Goal: Task Accomplishment & Management: Use online tool/utility

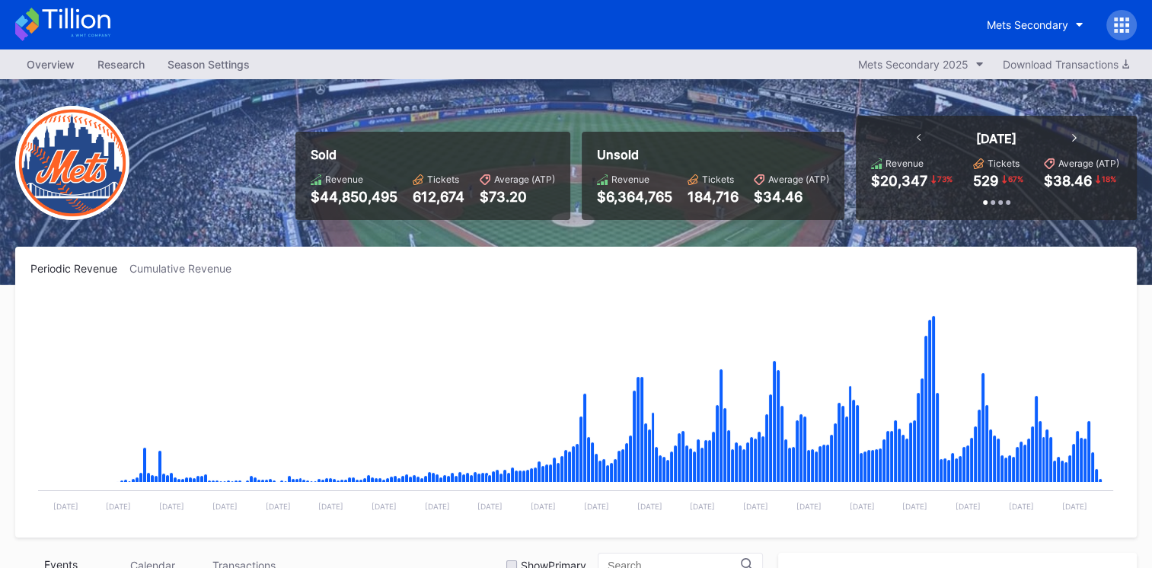
scroll to position [3169, 0]
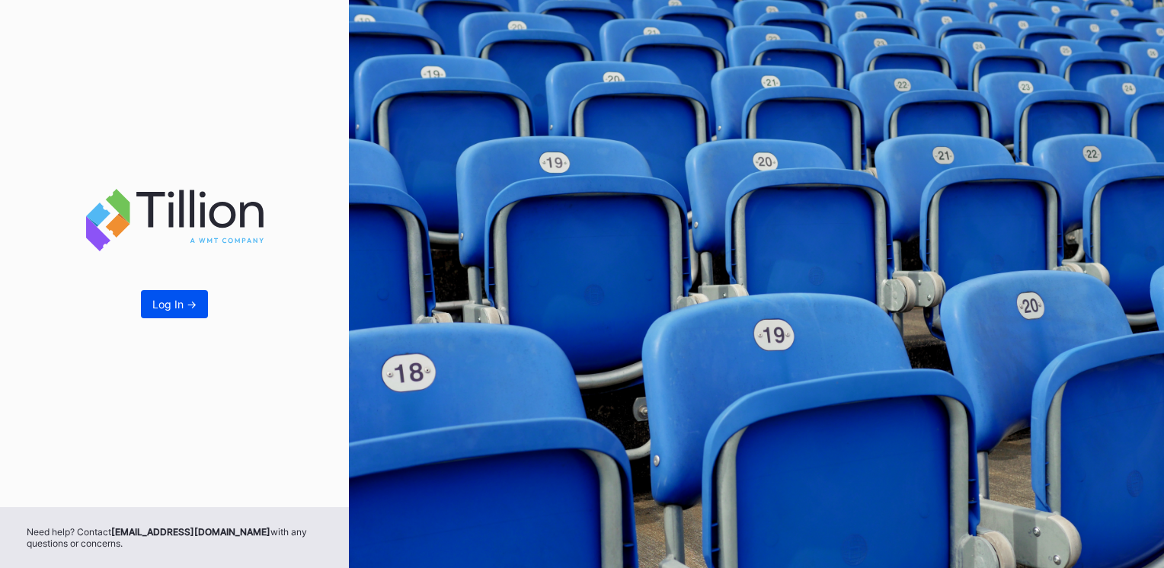
click at [177, 304] on div "Log In ->" at bounding box center [174, 304] width 44 height 13
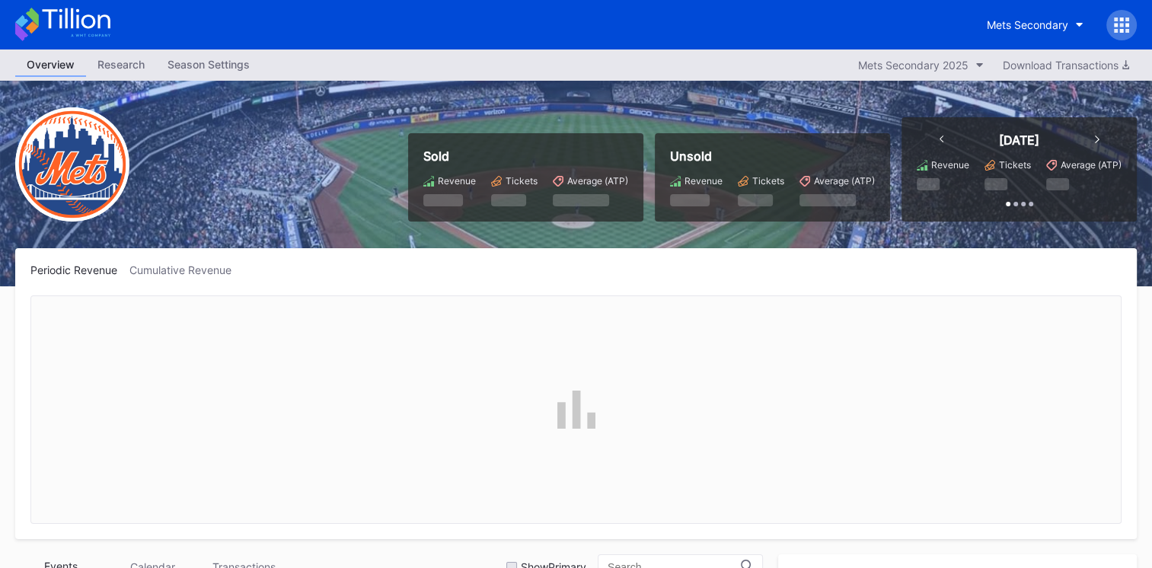
scroll to position [3169, 0]
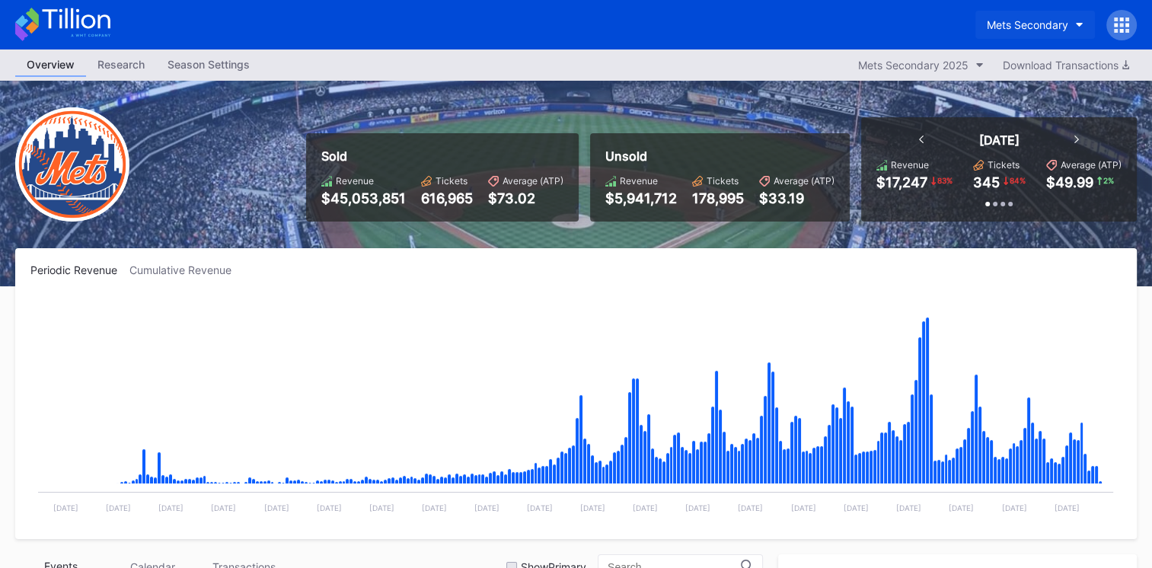
click at [1037, 20] on div "Mets Secondary" at bounding box center [1028, 24] width 82 height 13
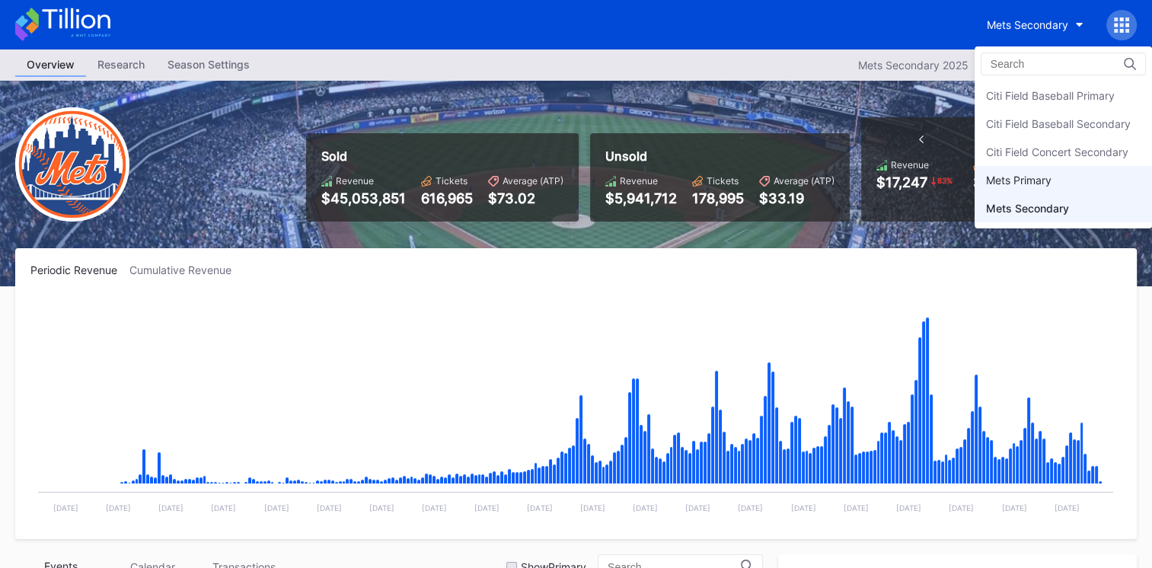
click at [1008, 174] on div "Mets Primary" at bounding box center [1019, 180] width 66 height 13
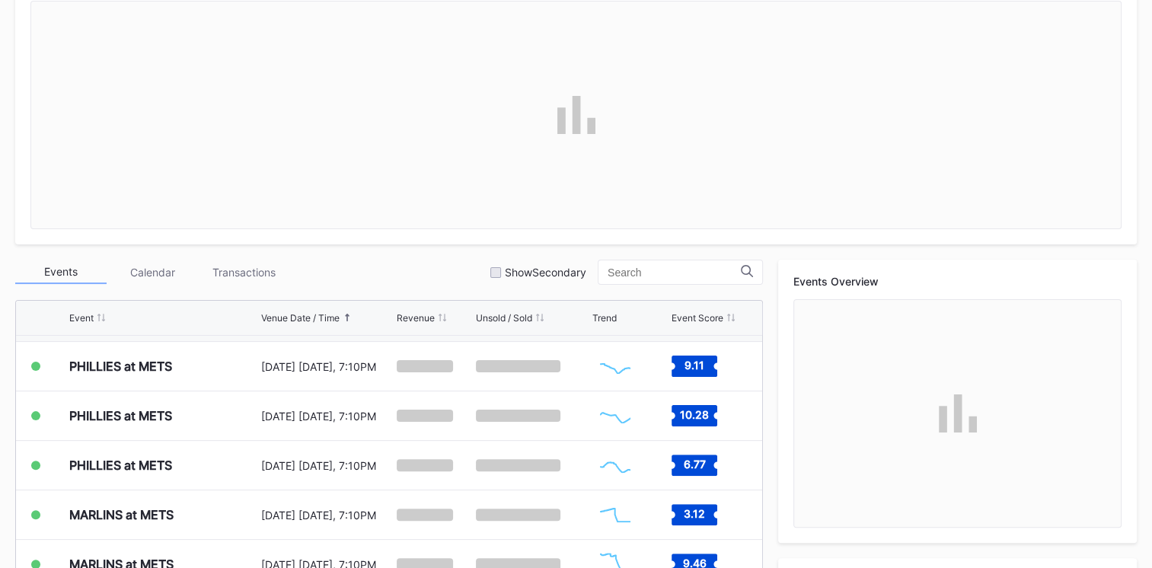
scroll to position [427, 0]
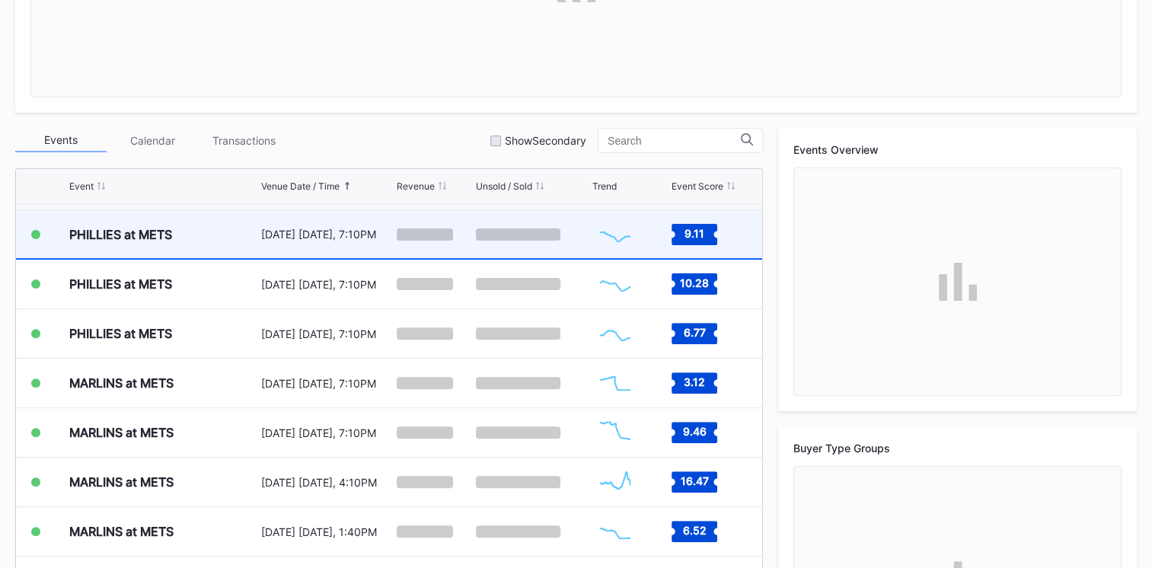
click at [220, 229] on div "PHILLIES at METS" at bounding box center [163, 234] width 188 height 48
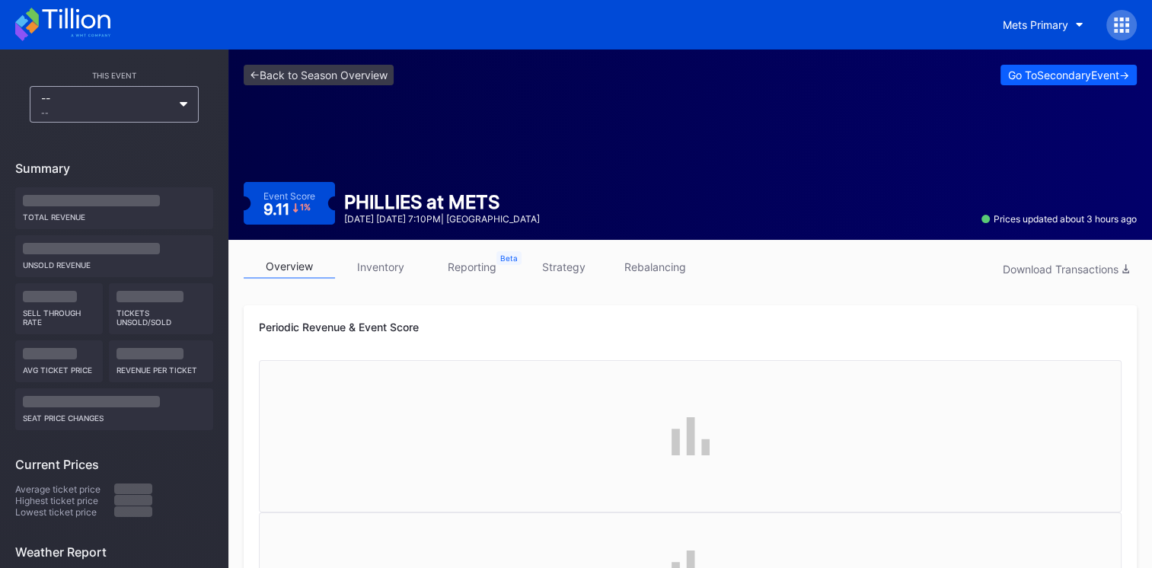
click at [670, 274] on link "rebalancing" at bounding box center [654, 267] width 91 height 24
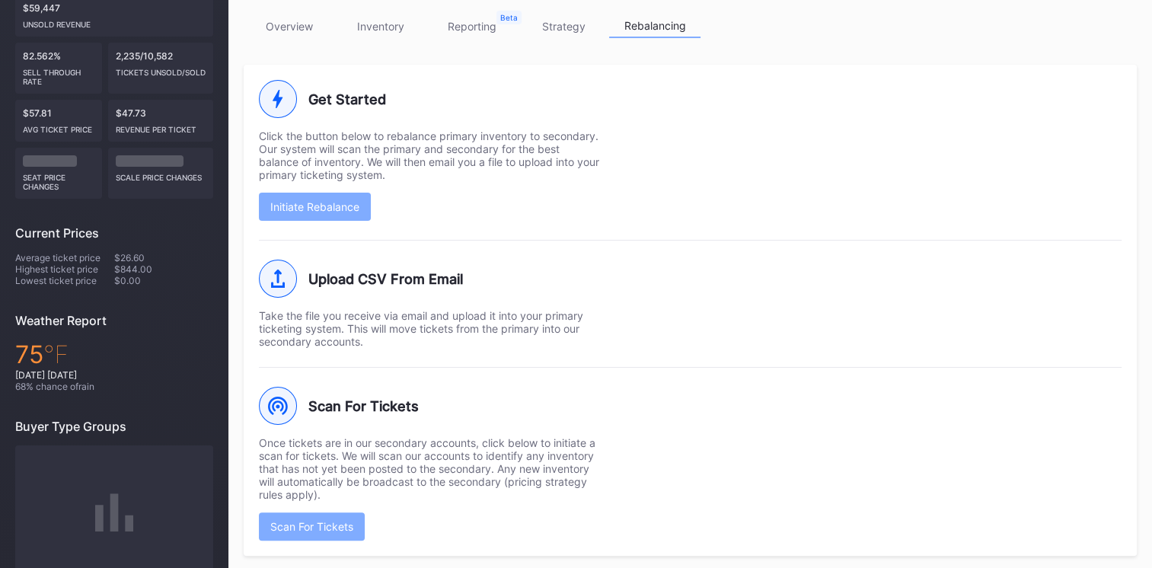
scroll to position [265, 0]
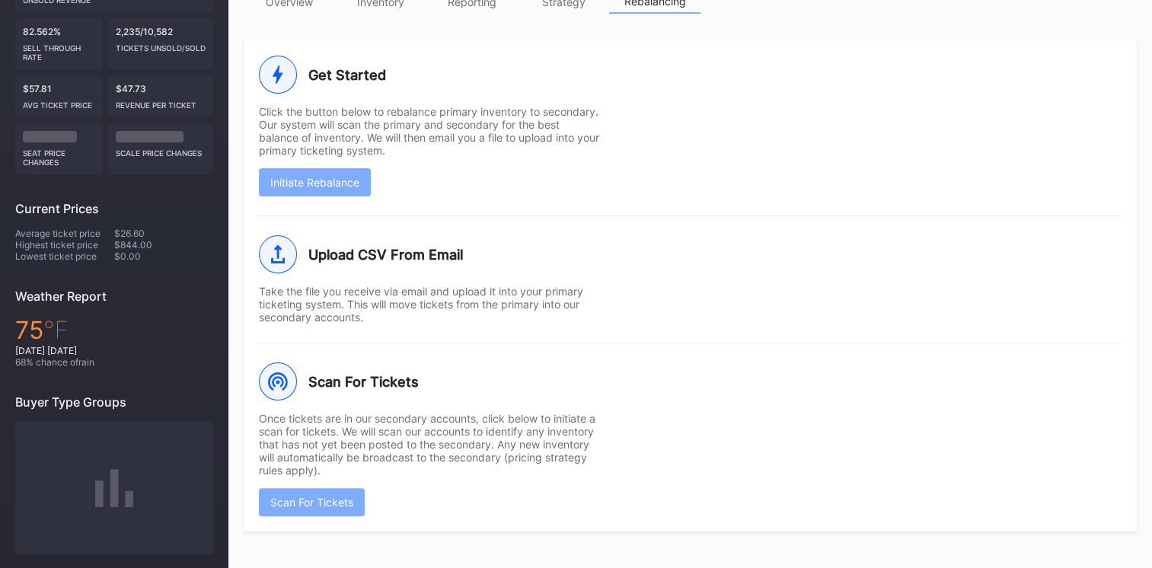
click at [781, 436] on div "Scan For Tickets Once tickets are in our secondary accounts, click below to ini…" at bounding box center [690, 430] width 863 height 174
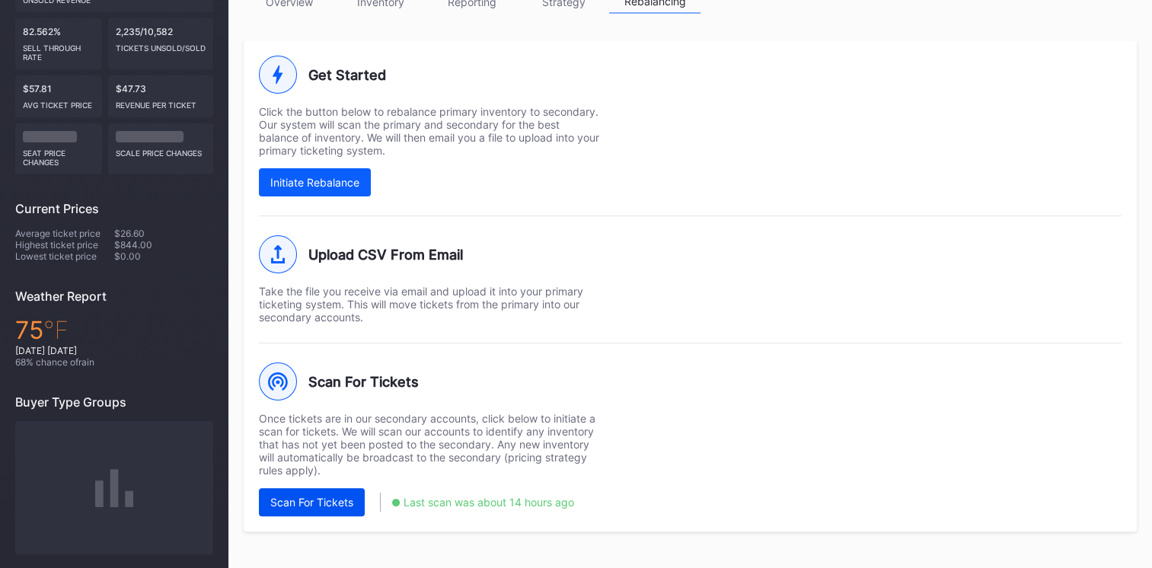
click at [342, 500] on div "Scan For Tickets" at bounding box center [311, 502] width 83 height 13
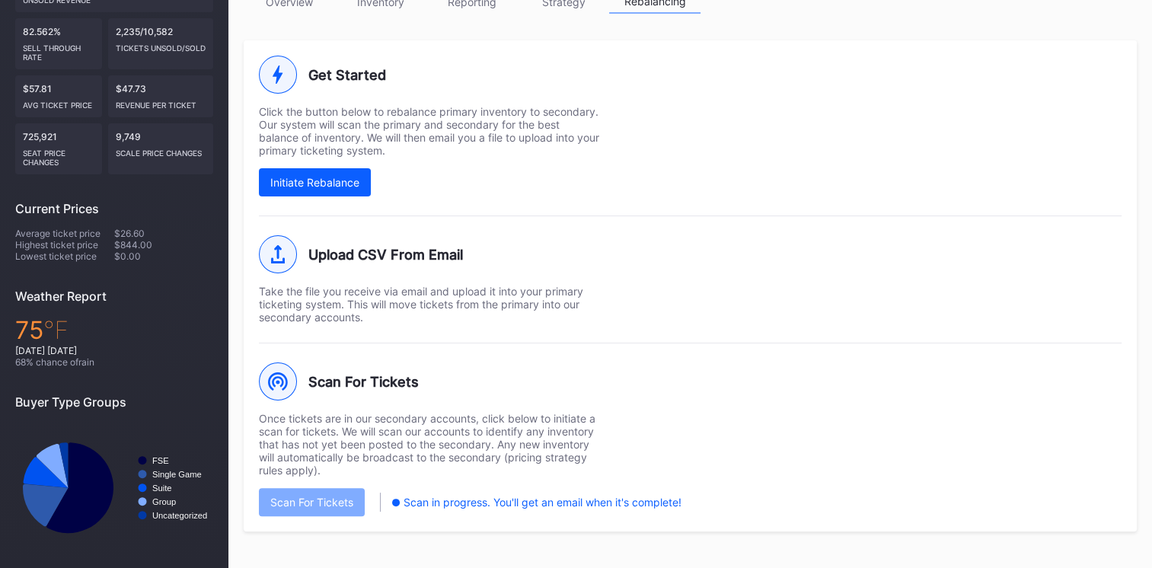
scroll to position [0, 0]
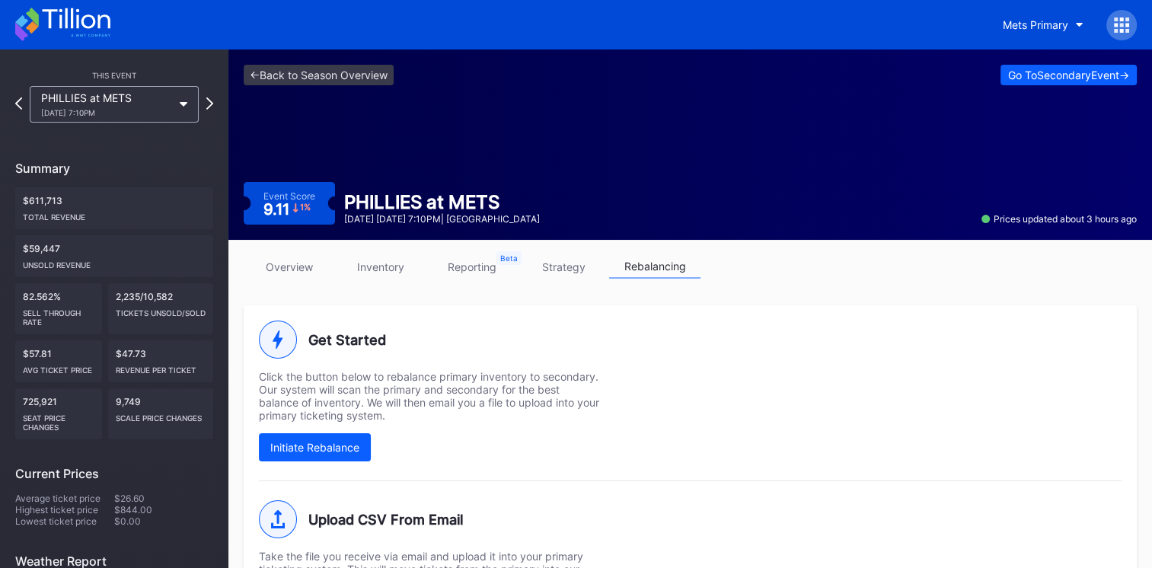
click at [97, 23] on icon at bounding box center [62, 25] width 95 height 34
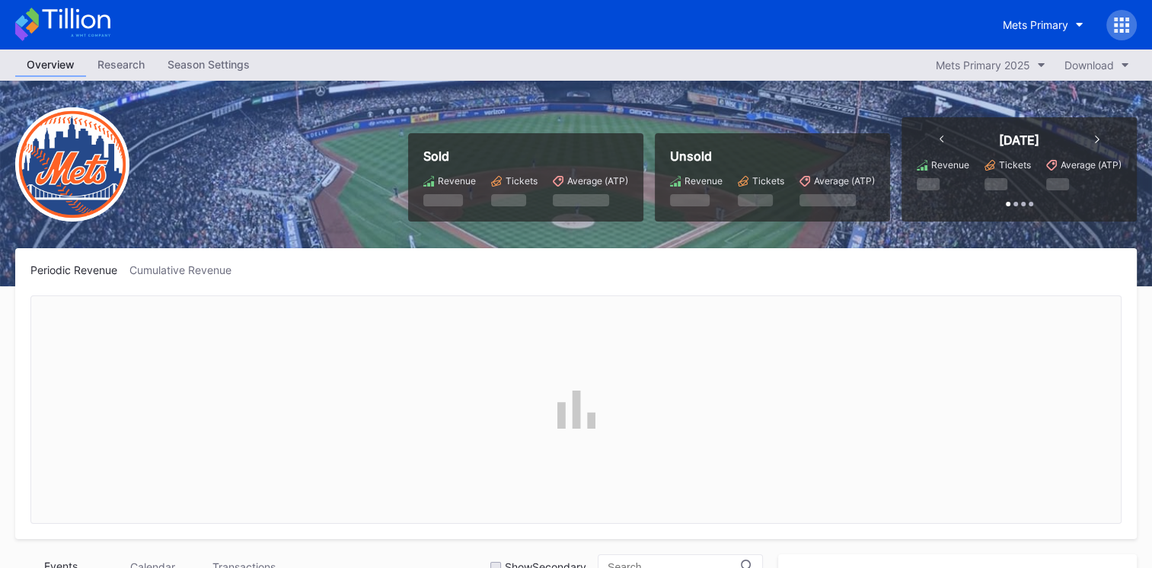
scroll to position [3169, 0]
